Goal: Task Accomplishment & Management: Use online tool/utility

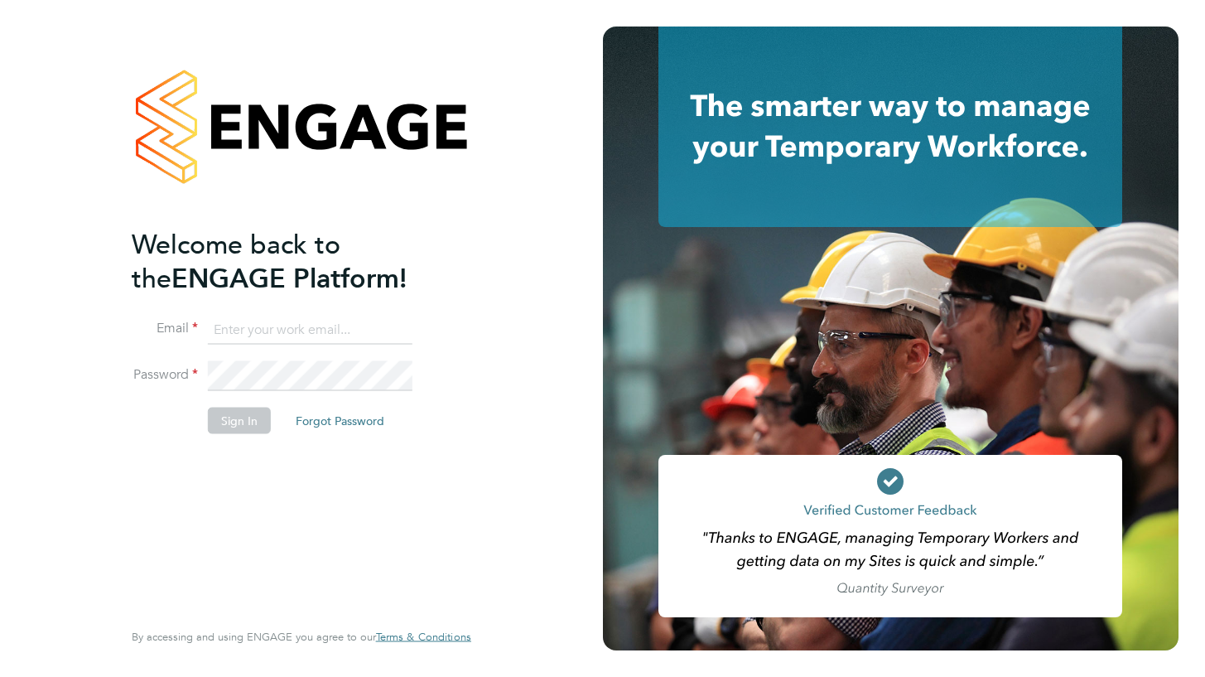
type input "stuart.horn@comparethemarket.com"
click at [242, 423] on button "Sign In" at bounding box center [239, 420] width 63 height 26
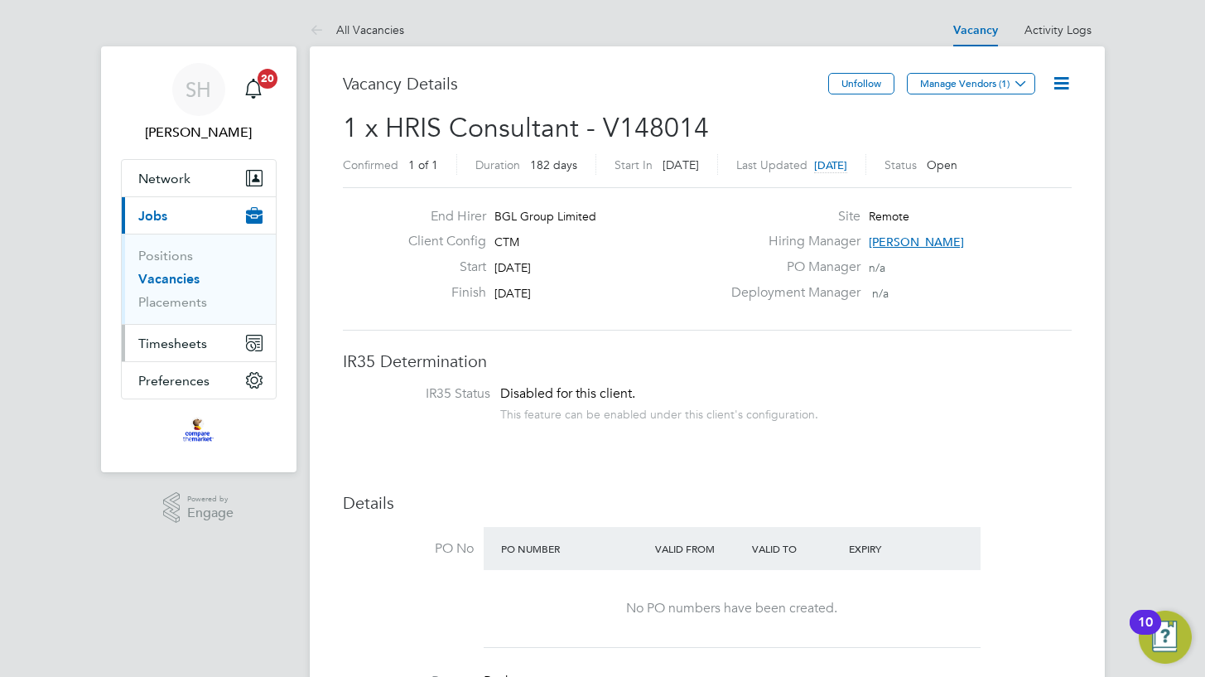
click at [173, 345] on span "Timesheets" at bounding box center [172, 343] width 69 height 16
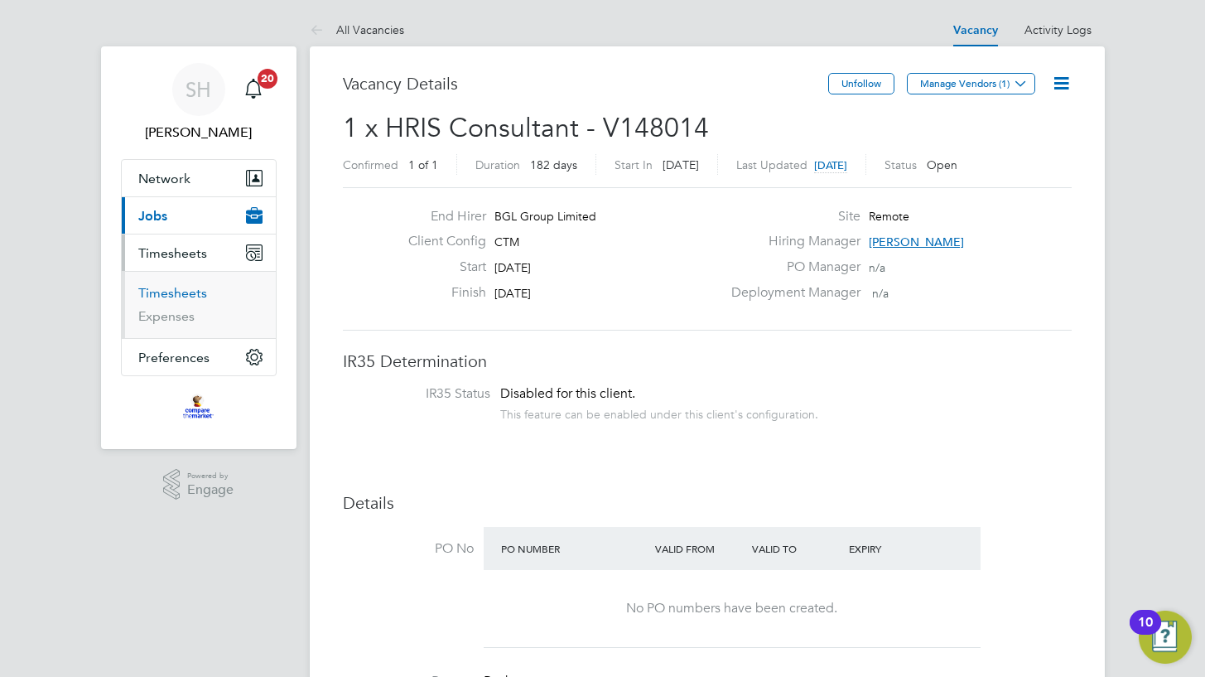
click at [176, 296] on link "Timesheets" at bounding box center [172, 293] width 69 height 16
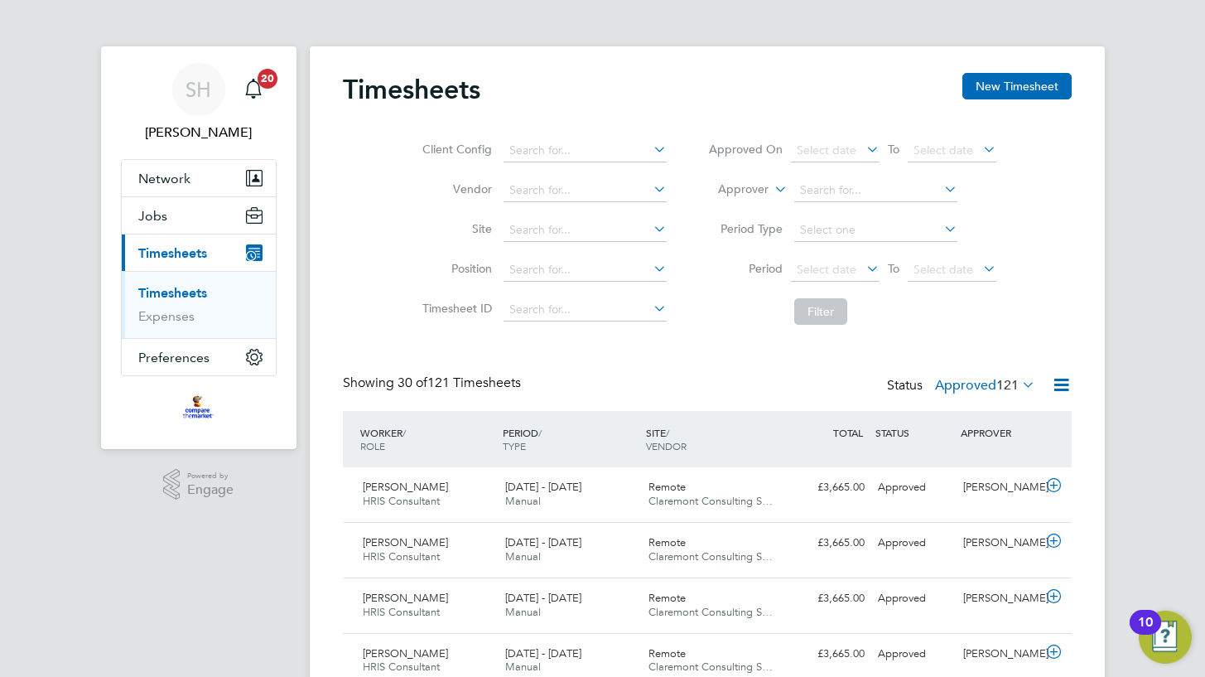
click at [969, 386] on label "Approved 121" at bounding box center [985, 385] width 100 height 17
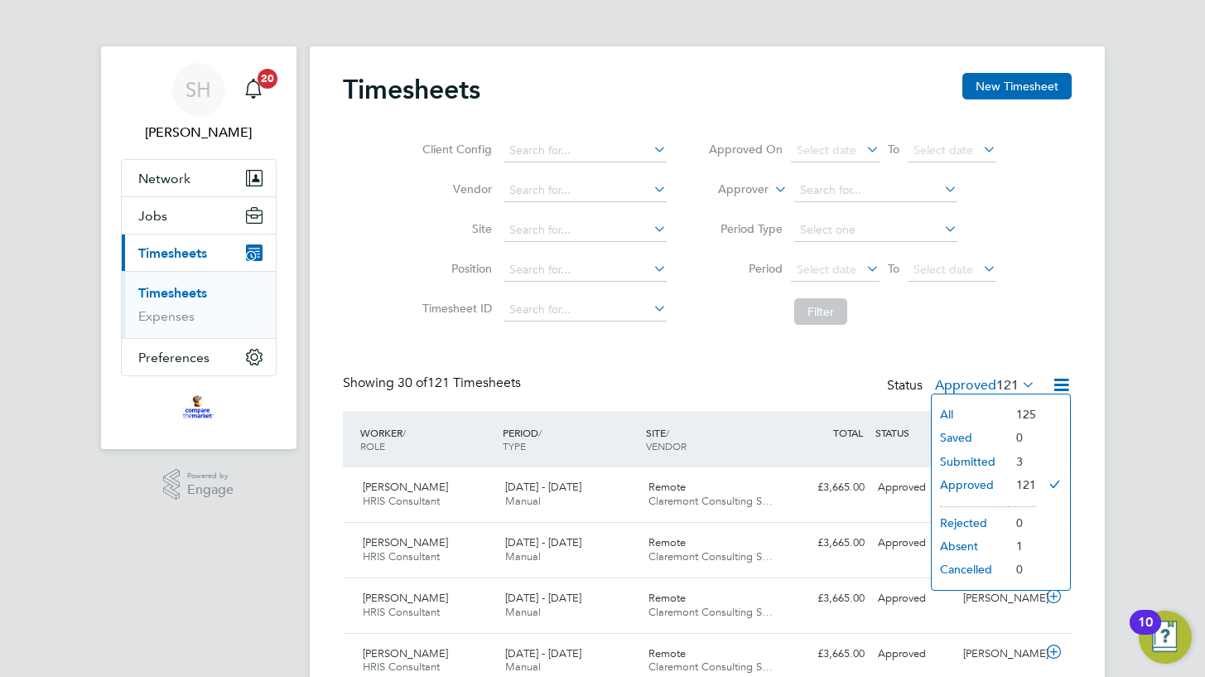
click at [967, 459] on li "Submitted" at bounding box center [970, 461] width 76 height 23
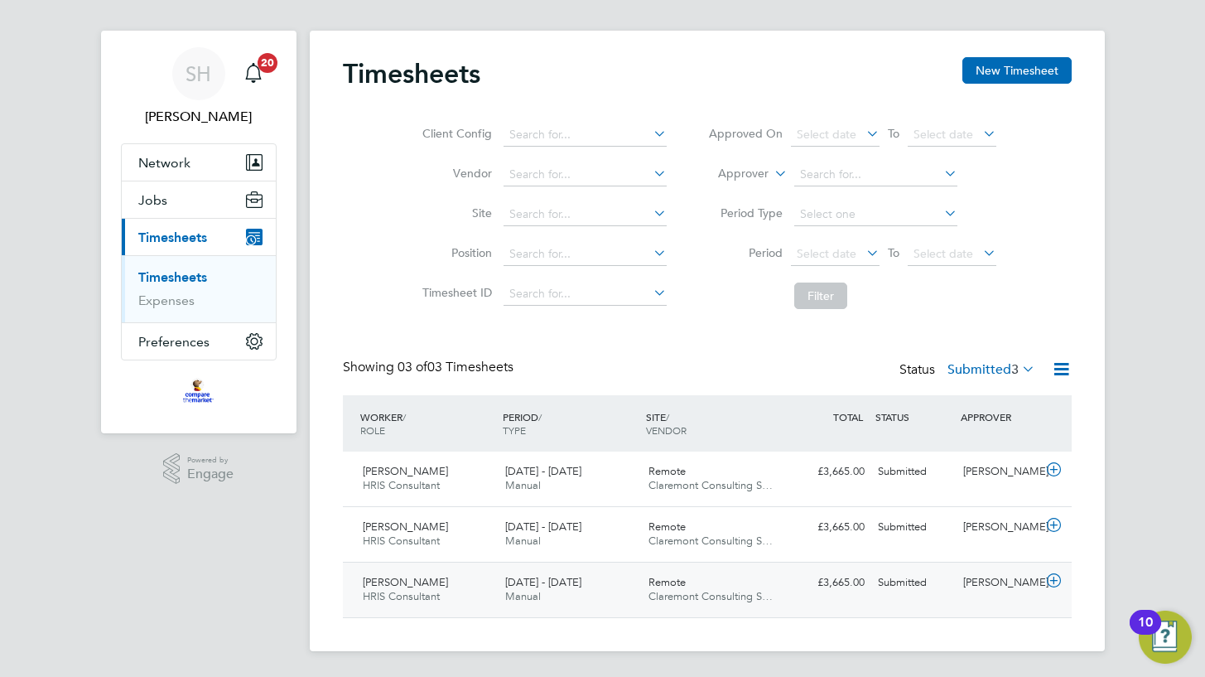
click at [597, 604] on div "8 - 14 Sep 2025 Manual" at bounding box center [569, 589] width 143 height 41
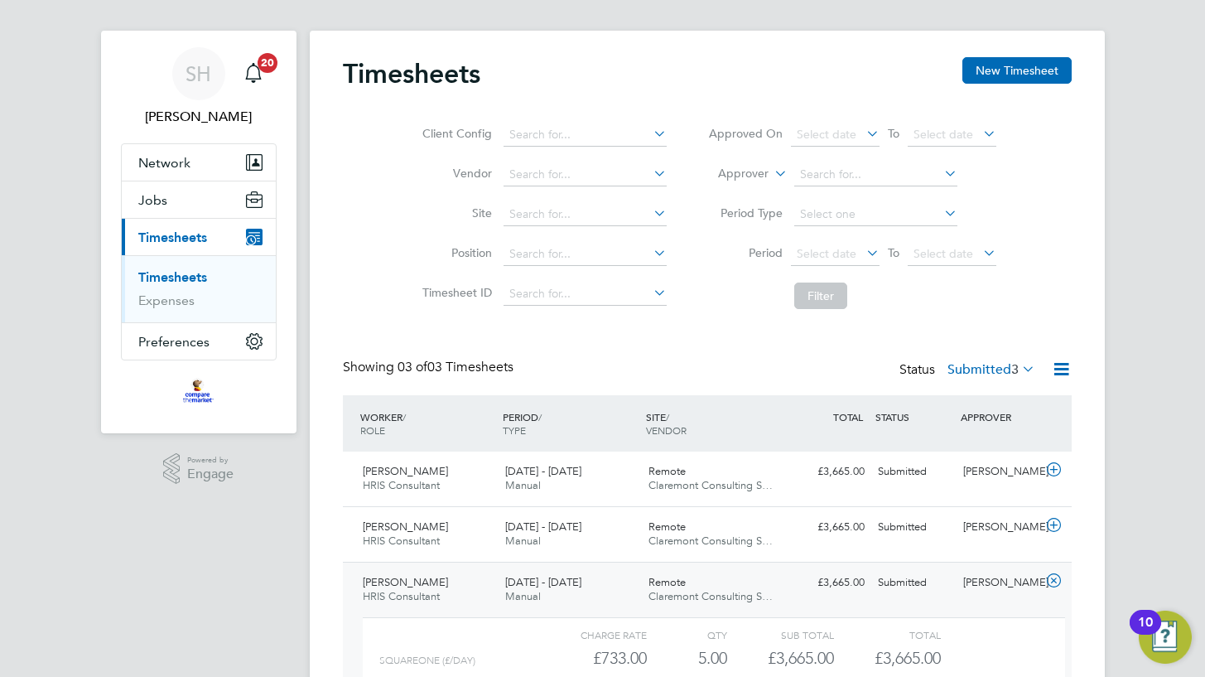
click at [977, 373] on label "Submitted 3" at bounding box center [991, 369] width 88 height 17
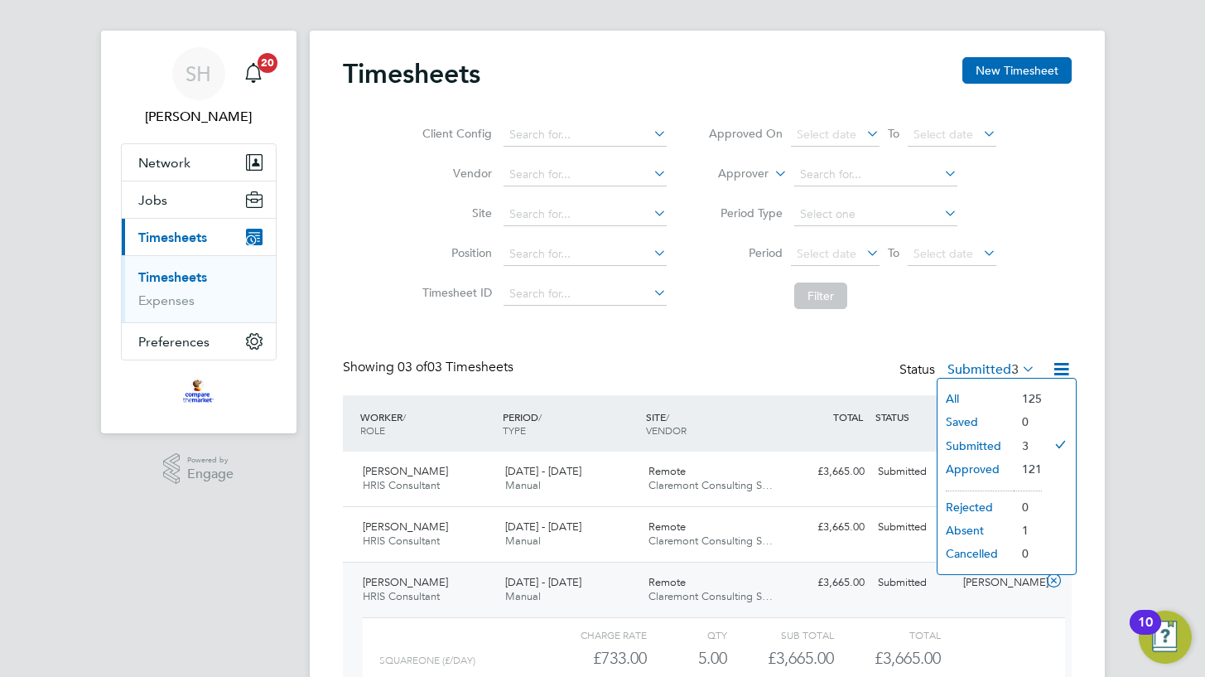
click at [982, 473] on li "Approved" at bounding box center [975, 468] width 76 height 23
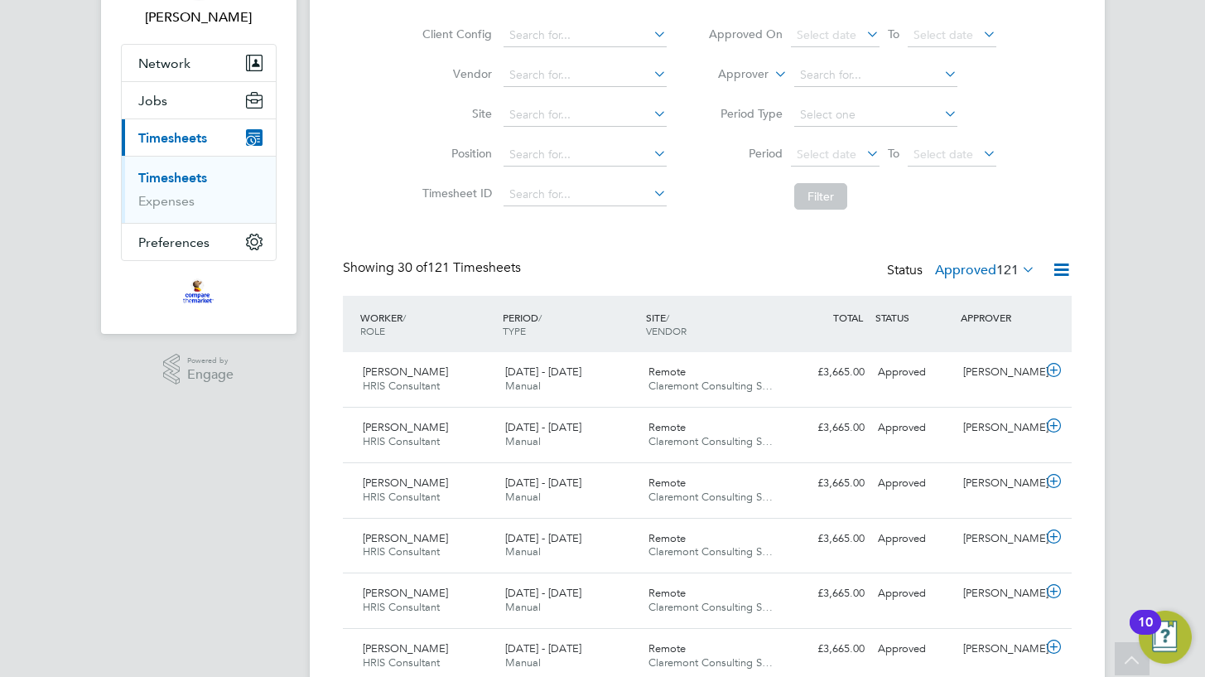
click at [956, 267] on label "Approved 121" at bounding box center [985, 270] width 100 height 17
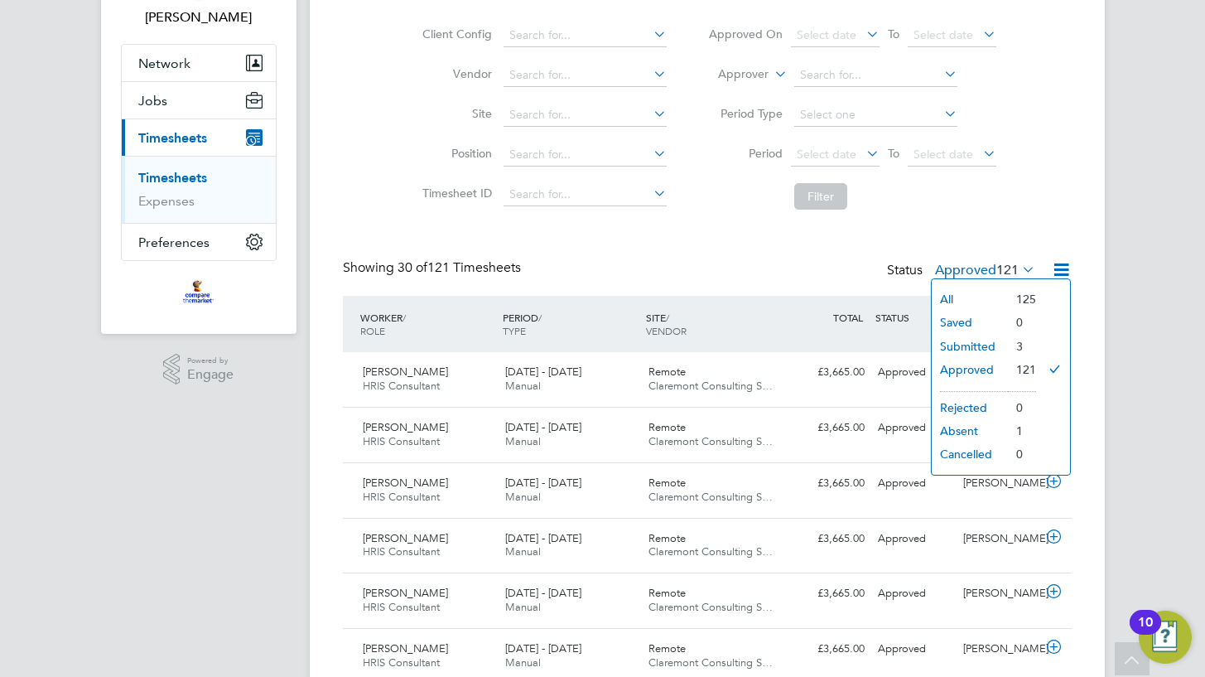
click at [969, 356] on li "Submitted" at bounding box center [970, 346] width 76 height 23
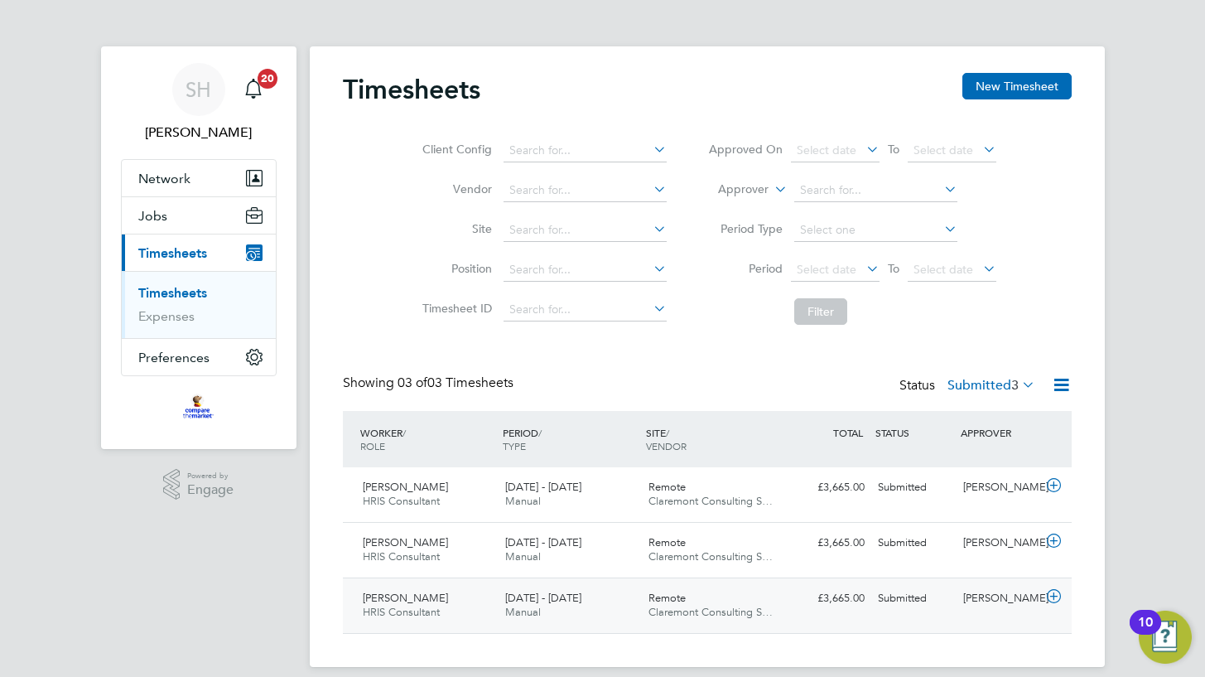
click at [715, 602] on div "Remote Claremont Consulting S…" at bounding box center [713, 605] width 143 height 41
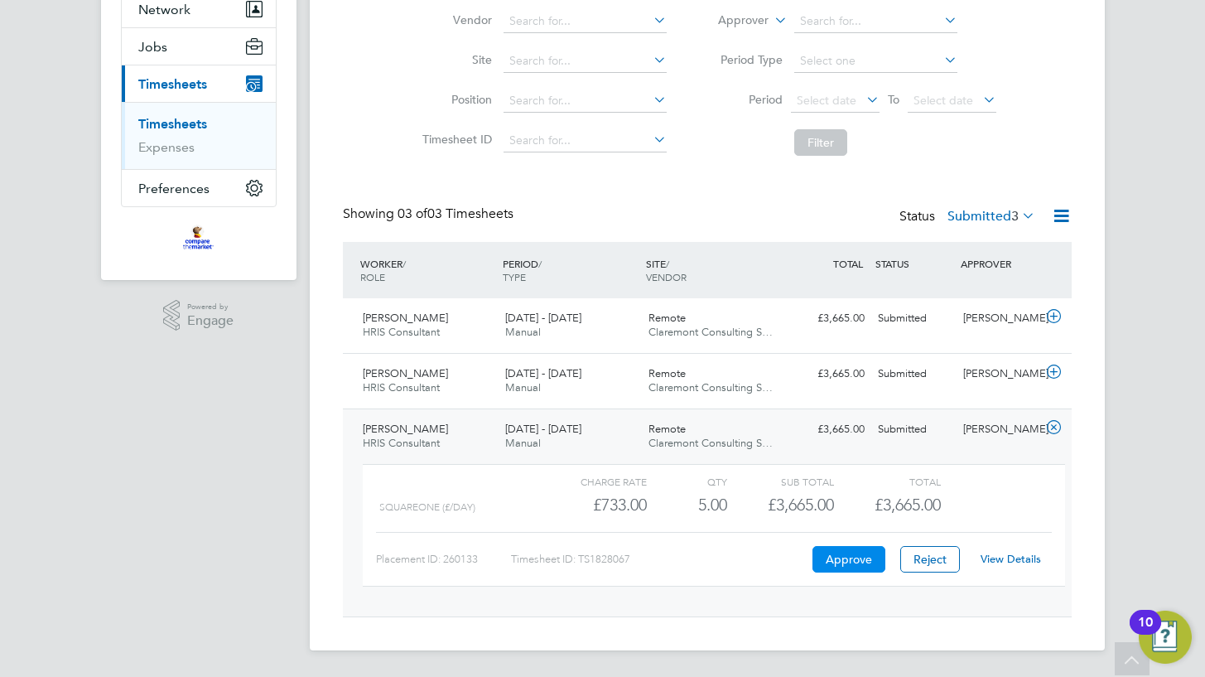
click at [835, 562] on button "Approve" at bounding box center [848, 559] width 73 height 26
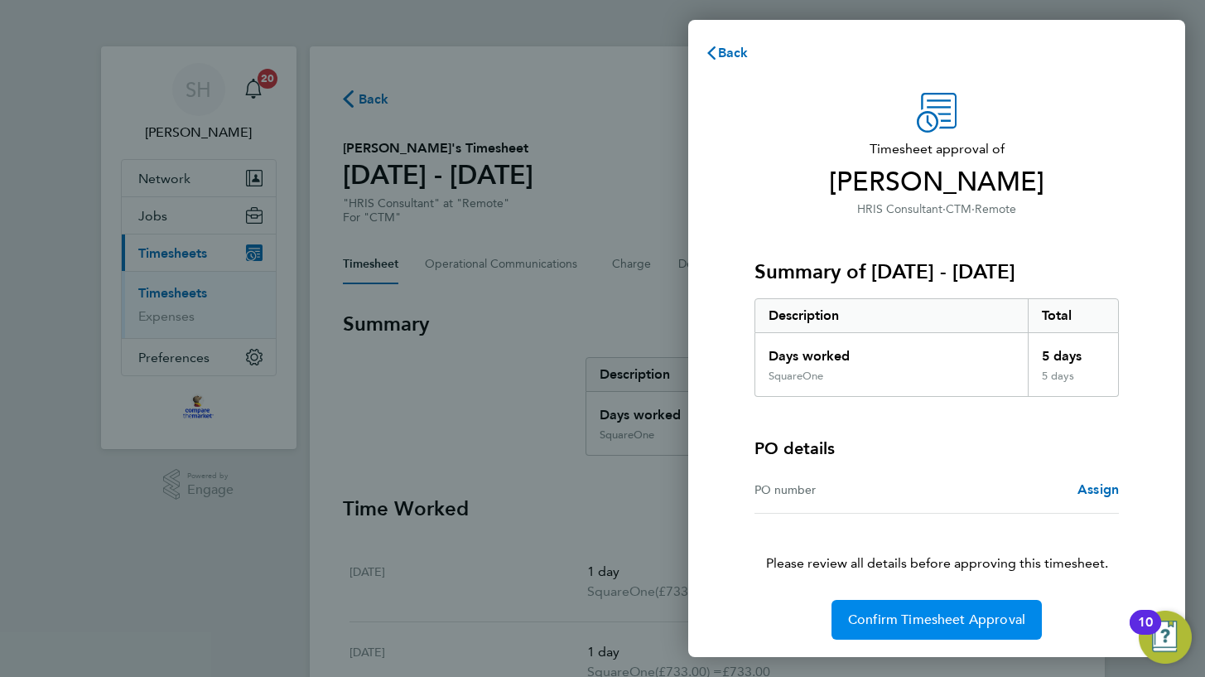
click at [939, 601] on button "Confirm Timesheet Approval" at bounding box center [936, 620] width 210 height 40
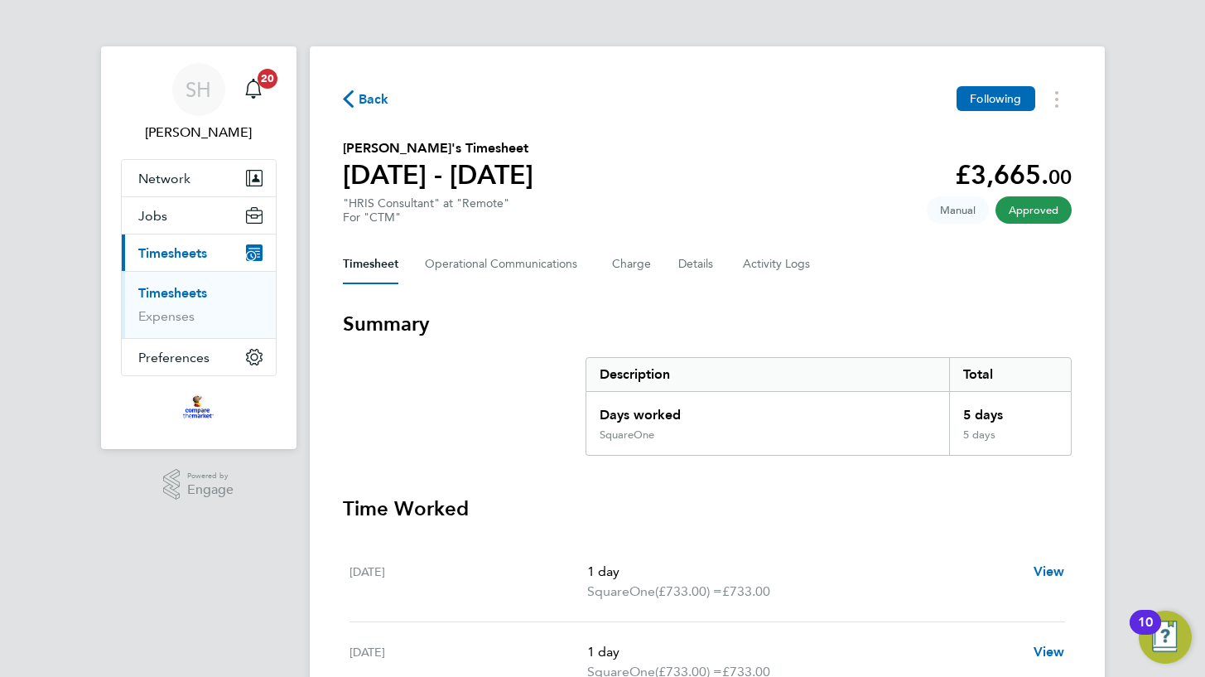
click at [188, 287] on link "Timesheets" at bounding box center [172, 293] width 69 height 16
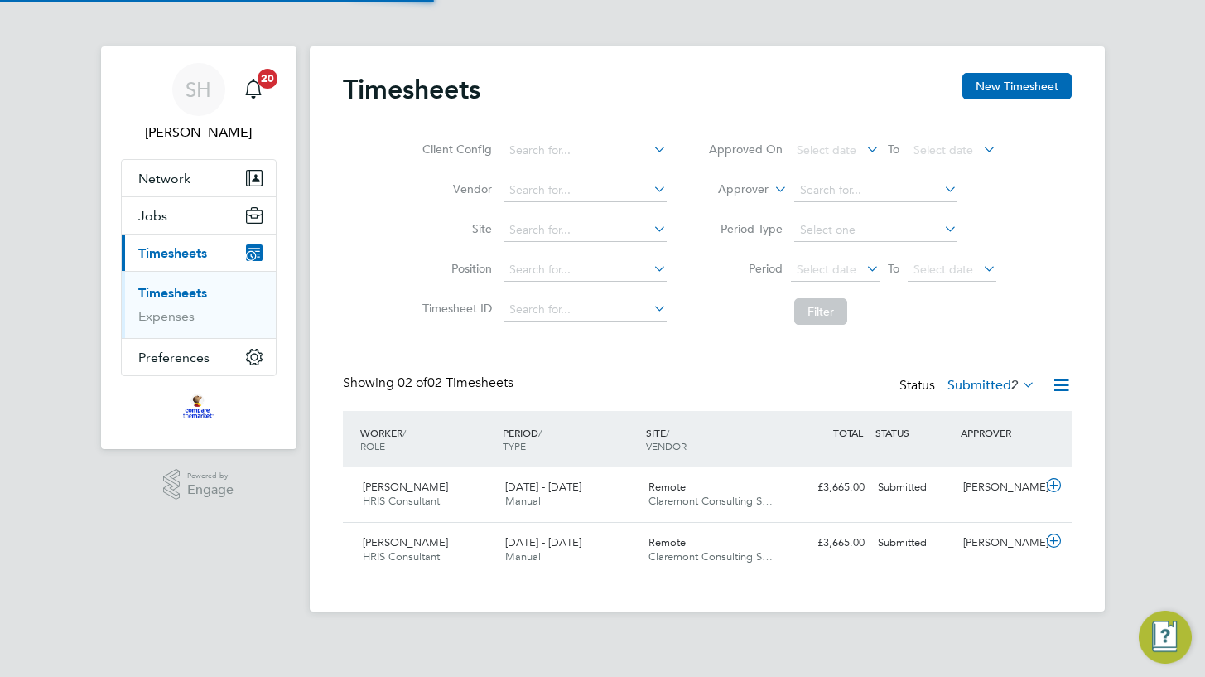
scroll to position [41, 143]
click at [538, 545] on span "15 - 21 Sep 2025" at bounding box center [543, 542] width 76 height 14
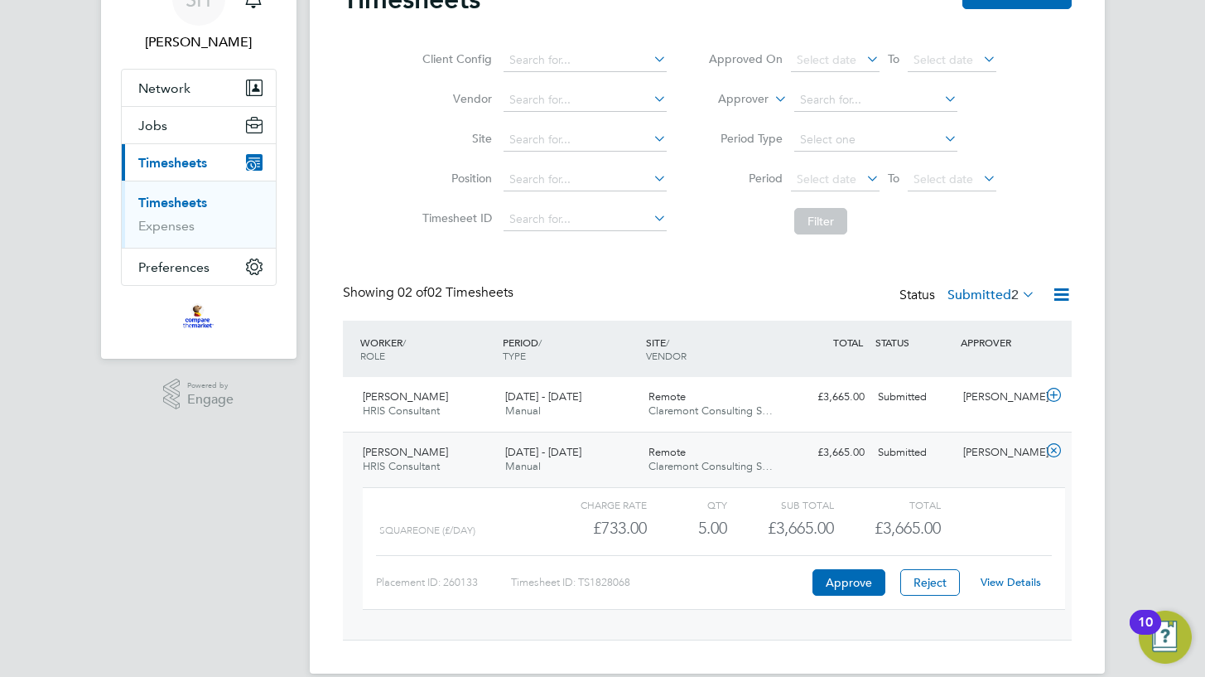
scroll to position [113, 0]
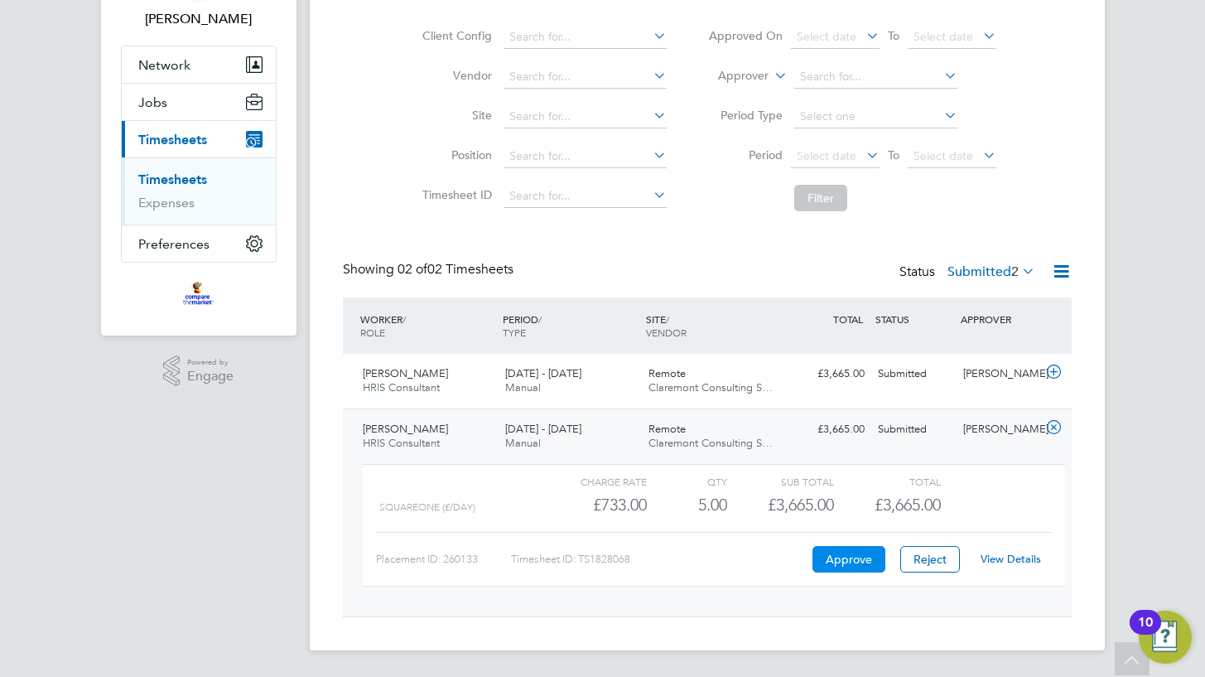
click at [855, 556] on button "Approve" at bounding box center [848, 559] width 73 height 26
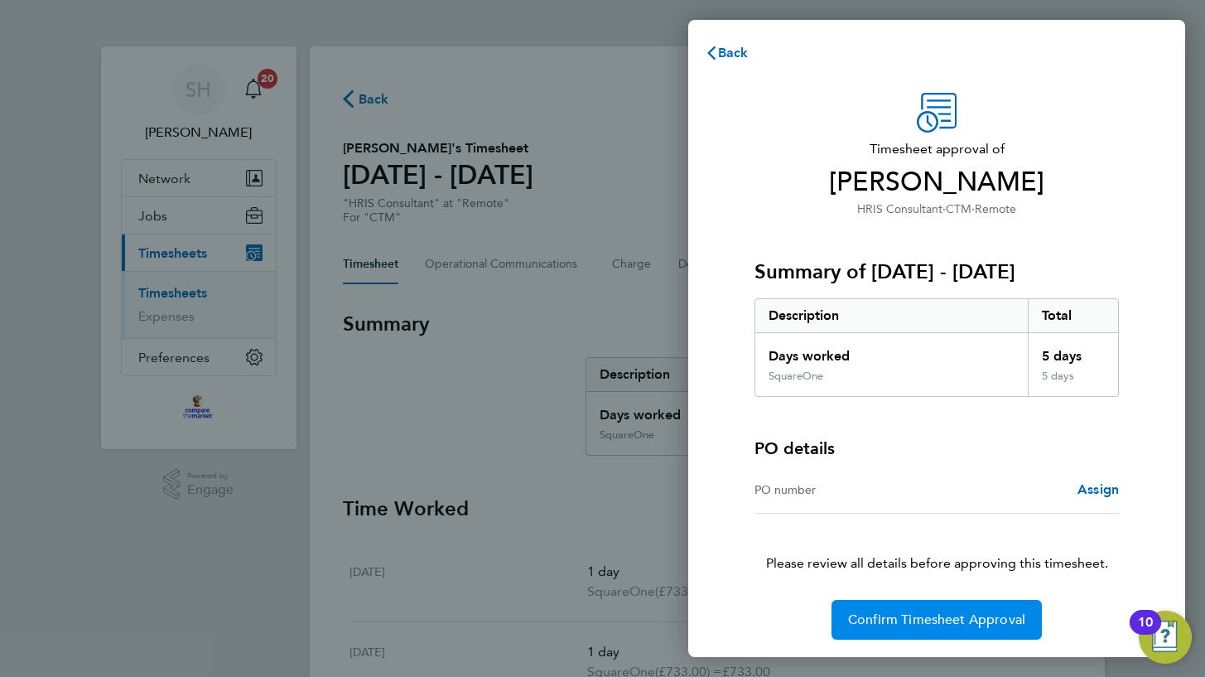
click at [929, 631] on button "Confirm Timesheet Approval" at bounding box center [936, 620] width 210 height 40
